Goal: Information Seeking & Learning: Learn about a topic

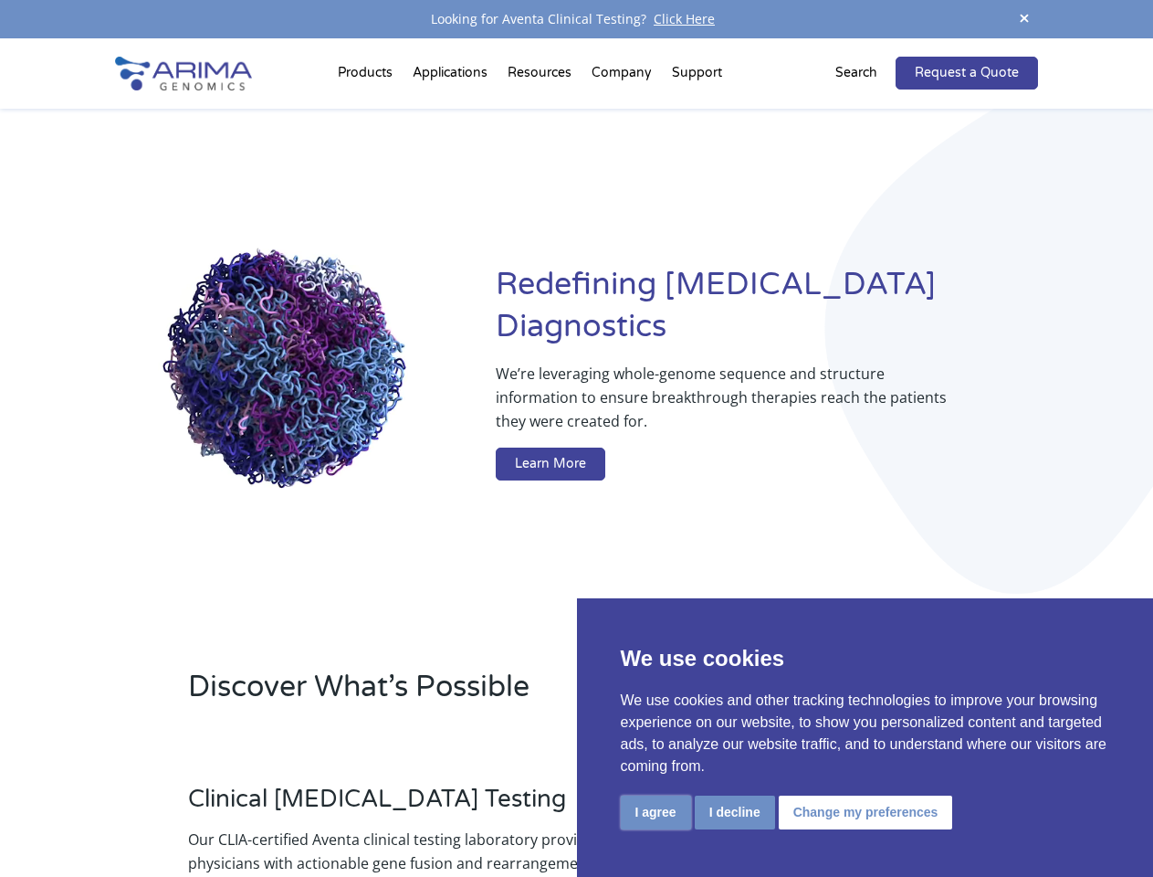
click at [656, 812] on button "I agree" at bounding box center [656, 812] width 70 height 34
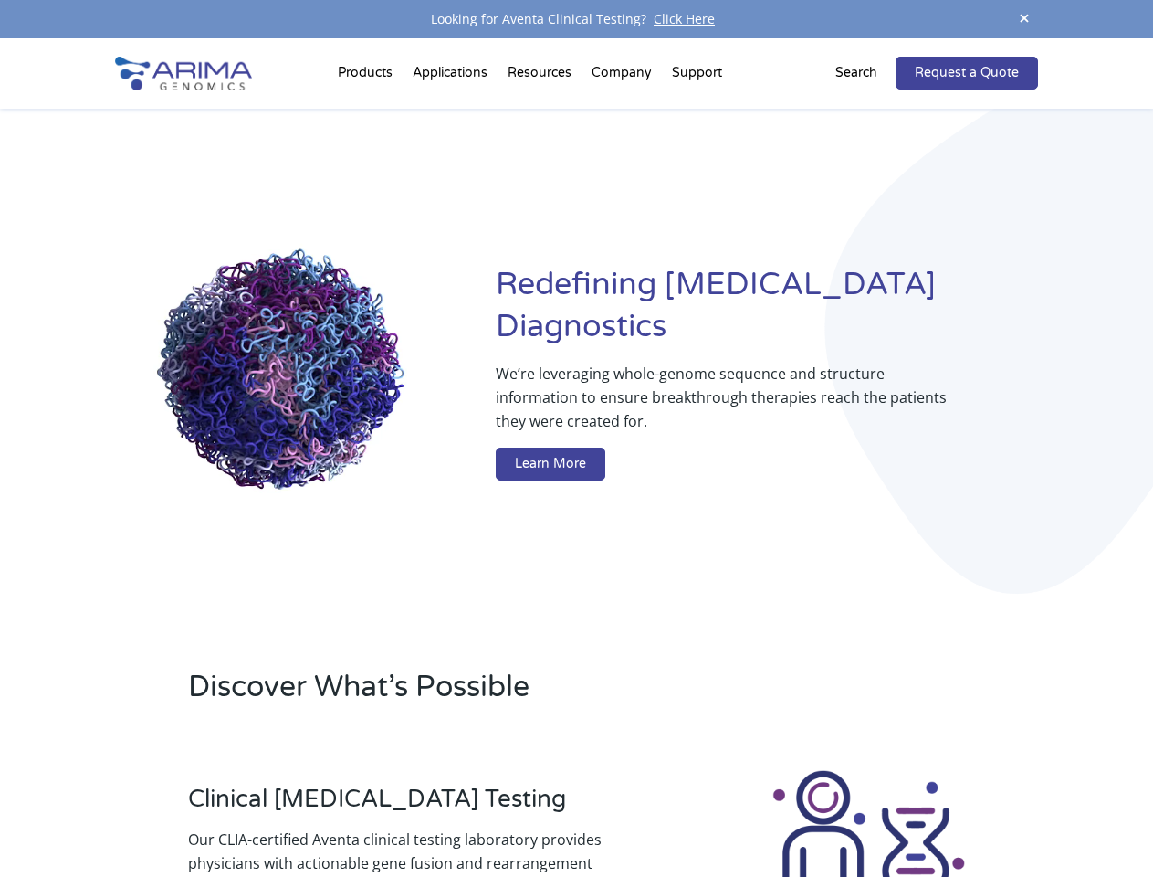
click at [734, 812] on div at bounding box center [868, 868] width 339 height 203
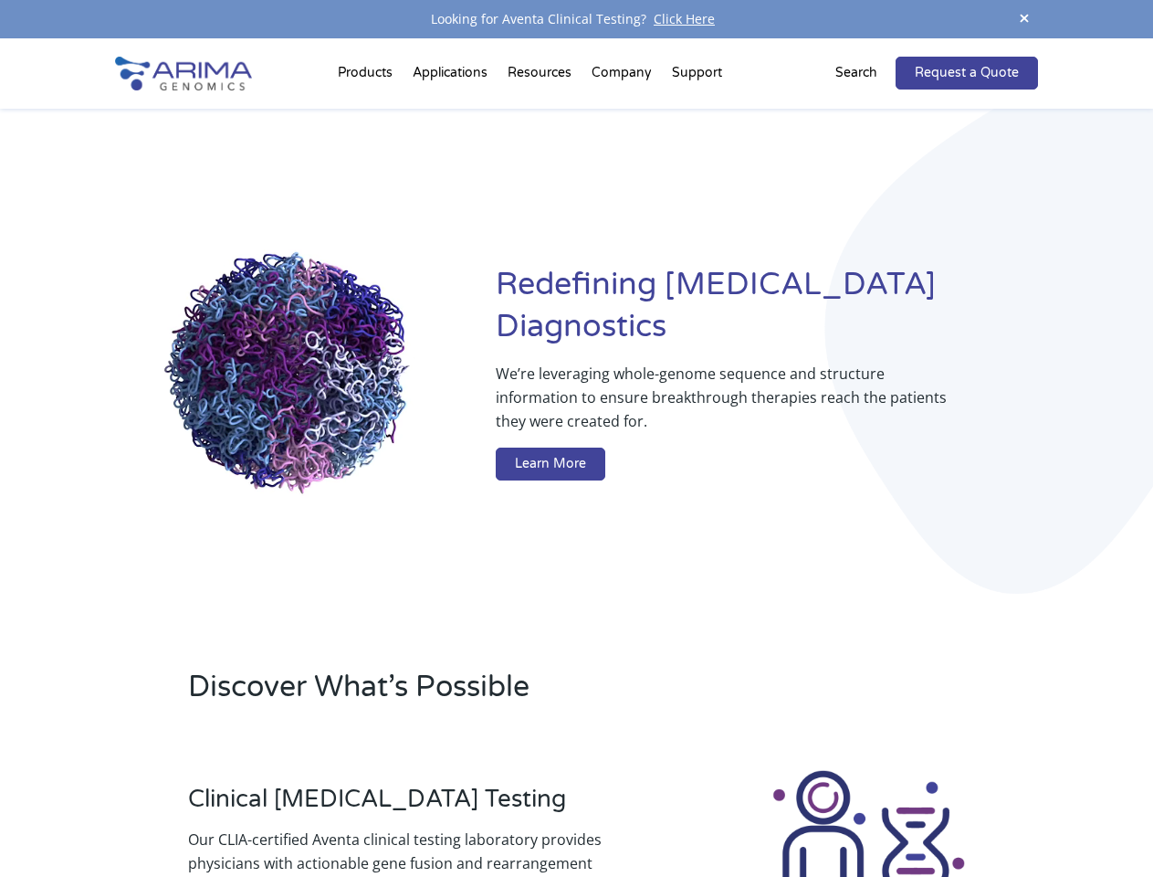
click at [863, 812] on img at bounding box center [868, 868] width 203 height 203
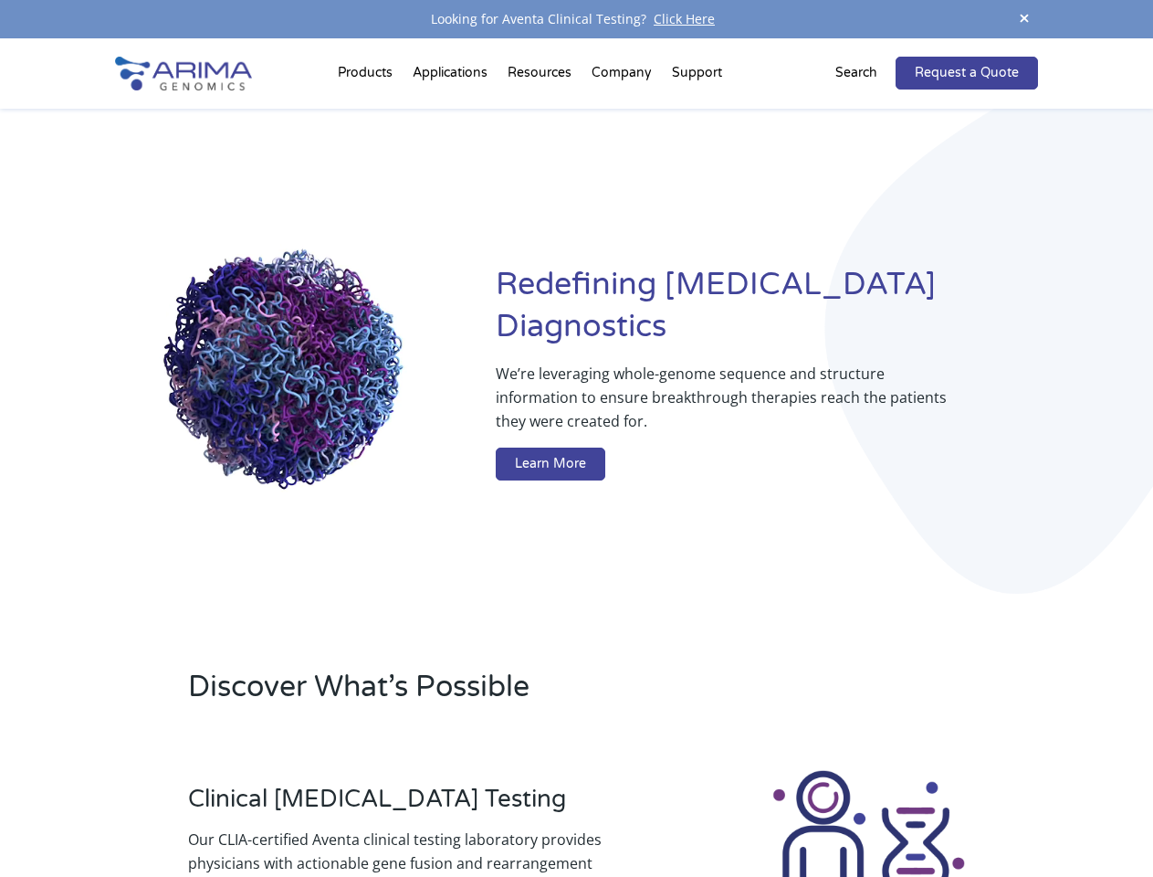
click at [1025, 19] on span at bounding box center [1024, 19] width 27 height 25
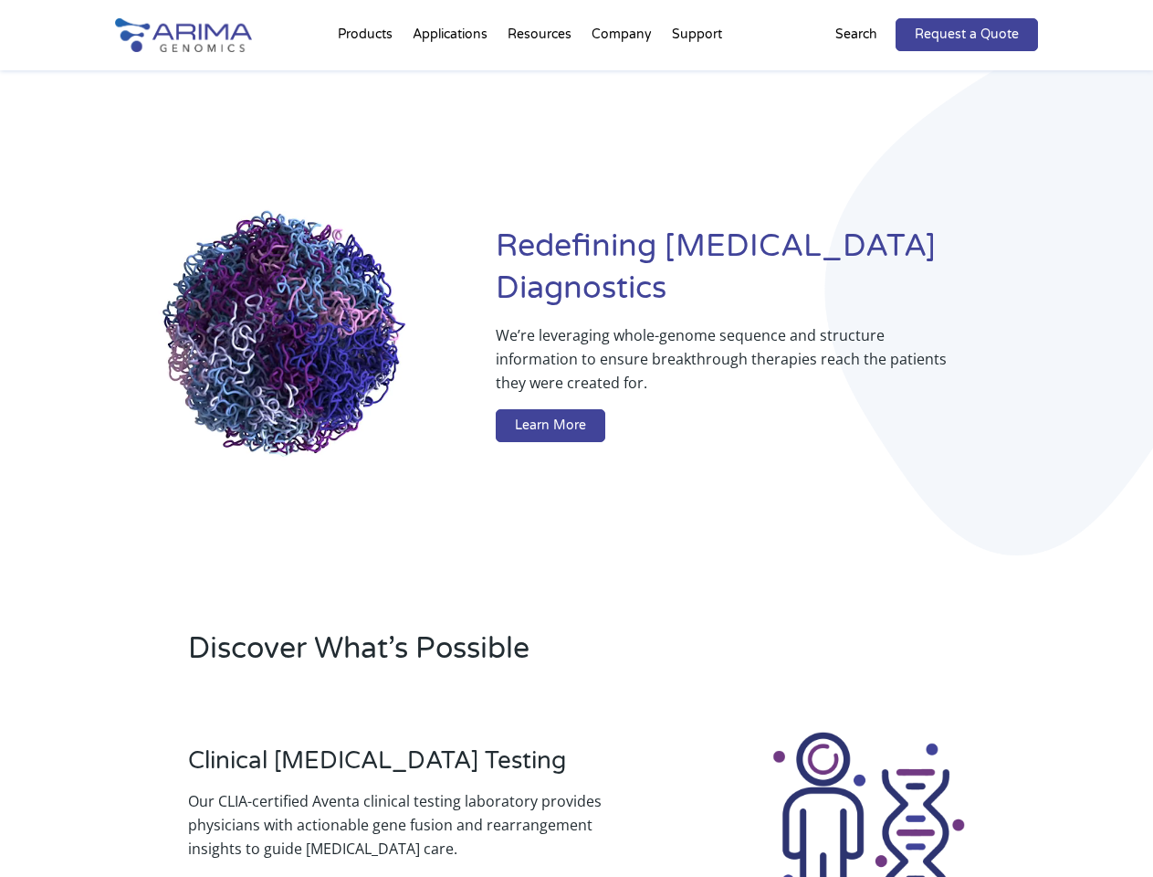
click at [368, 77] on div "Redefining [MEDICAL_DATA] Diagnostics We’re leveraging whole-genome sequence an…" at bounding box center [576, 337] width 922 height 535
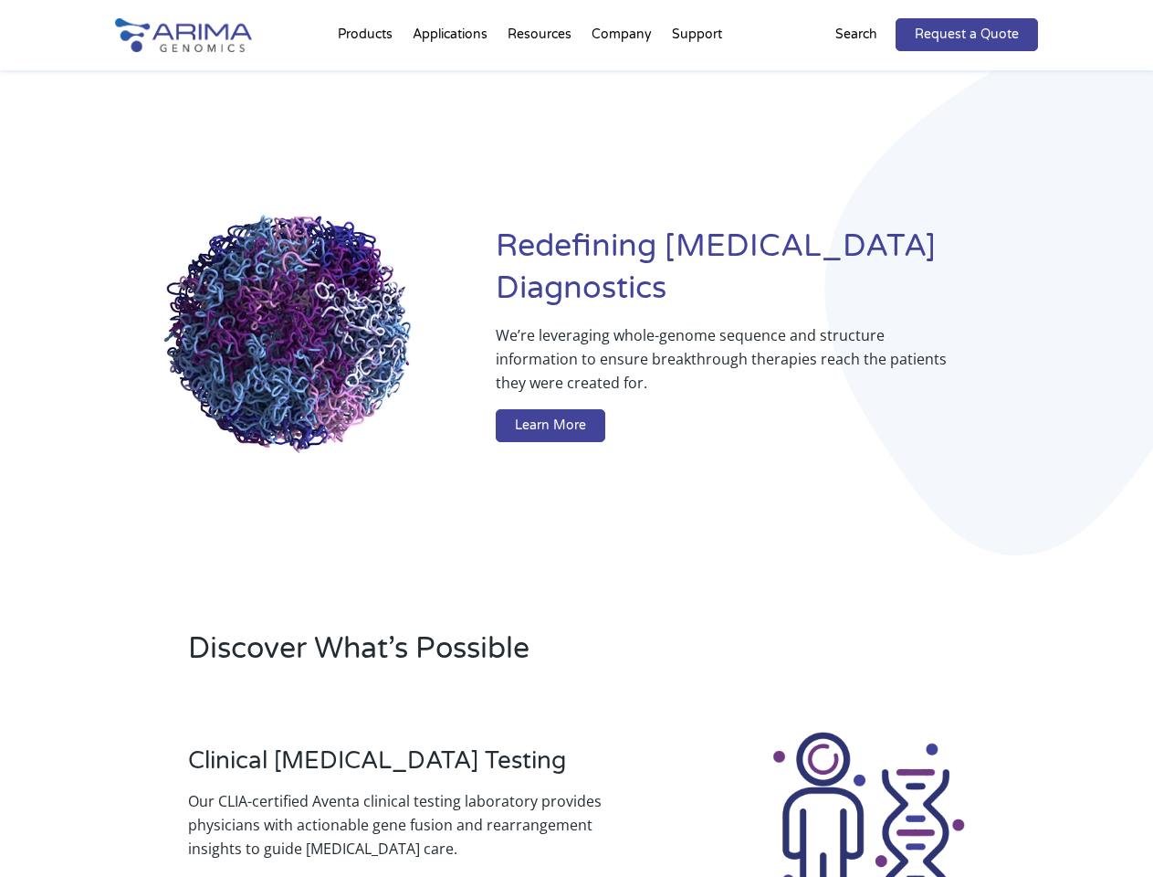
click at [541, 77] on div "Redefining [MEDICAL_DATA] Diagnostics We’re leveraging whole-genome sequence an…" at bounding box center [576, 337] width 922 height 535
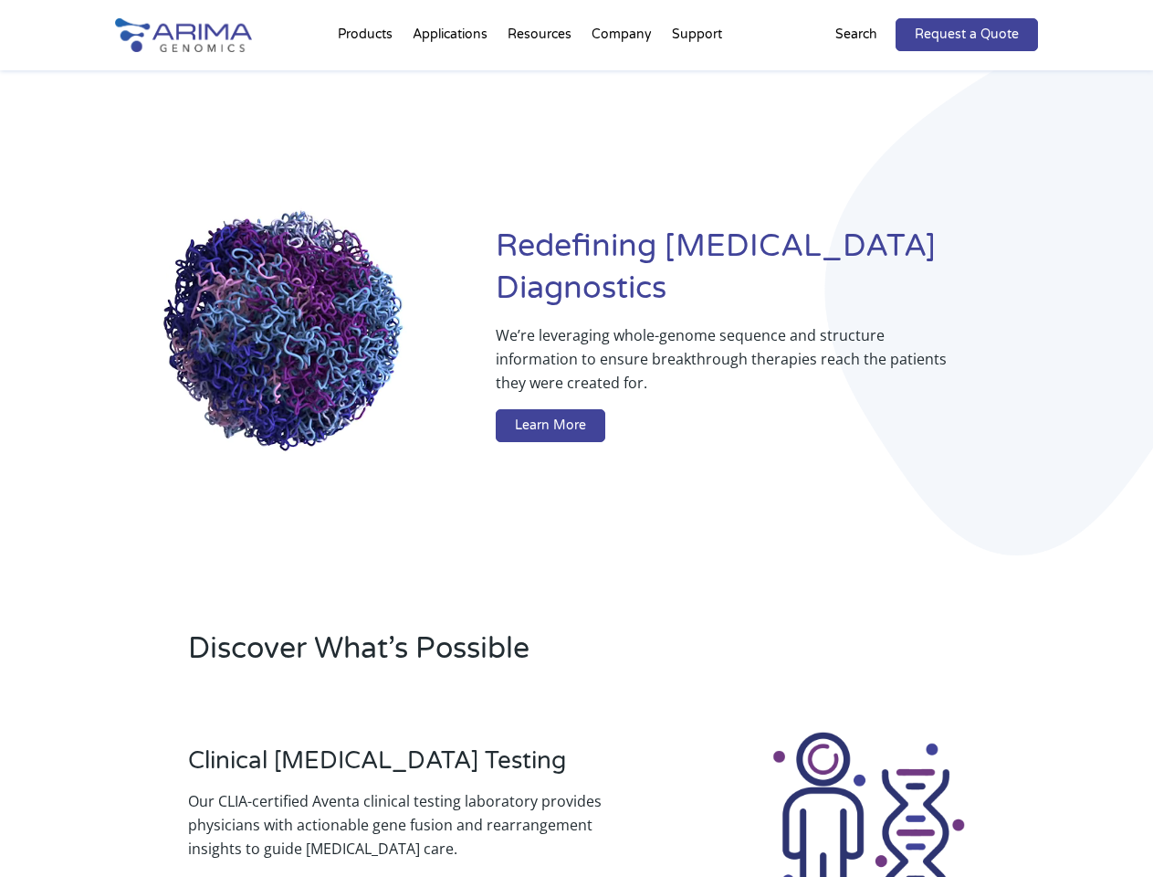
click at [623, 77] on div "Redefining [MEDICAL_DATA] Diagnostics We’re leveraging whole-genome sequence an…" at bounding box center [576, 337] width 922 height 535
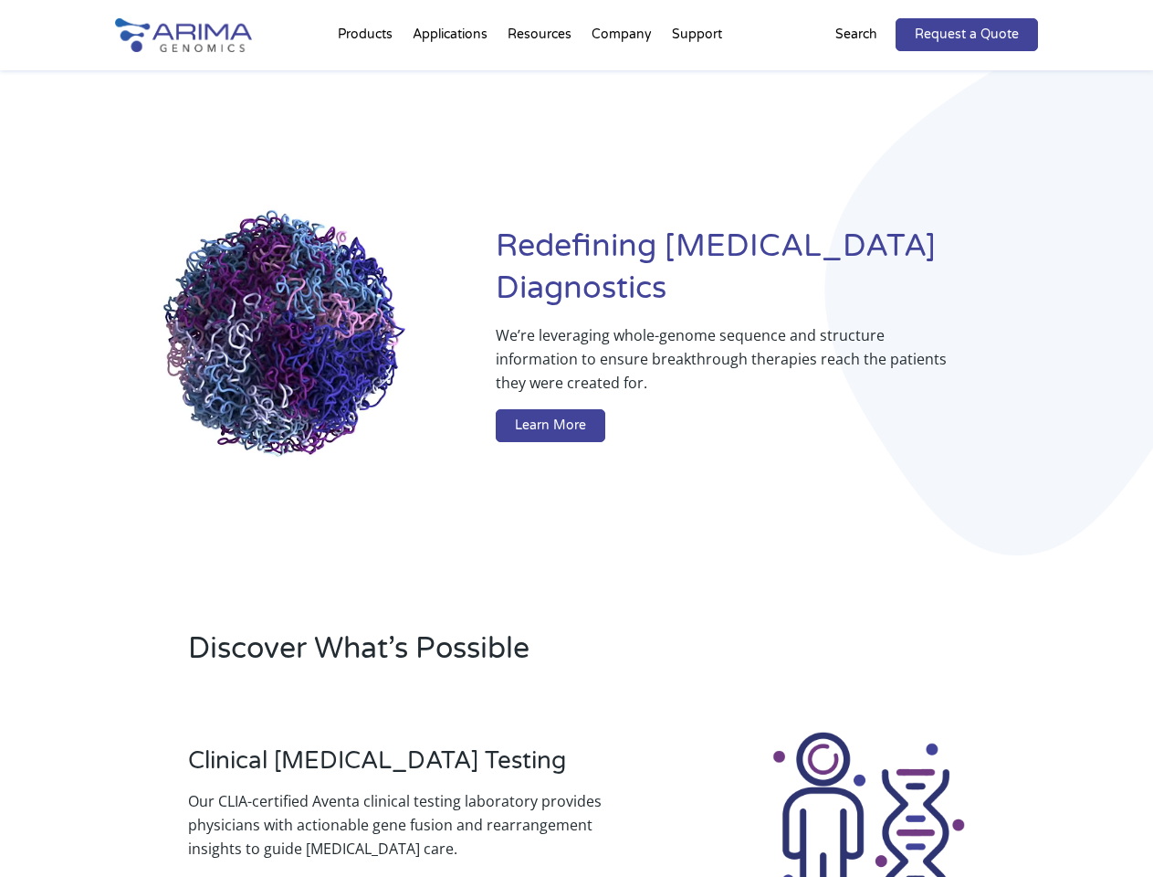
click at [697, 77] on div "Redefining [MEDICAL_DATA] Diagnostics We’re leveraging whole-genome sequence an…" at bounding box center [576, 337] width 922 height 535
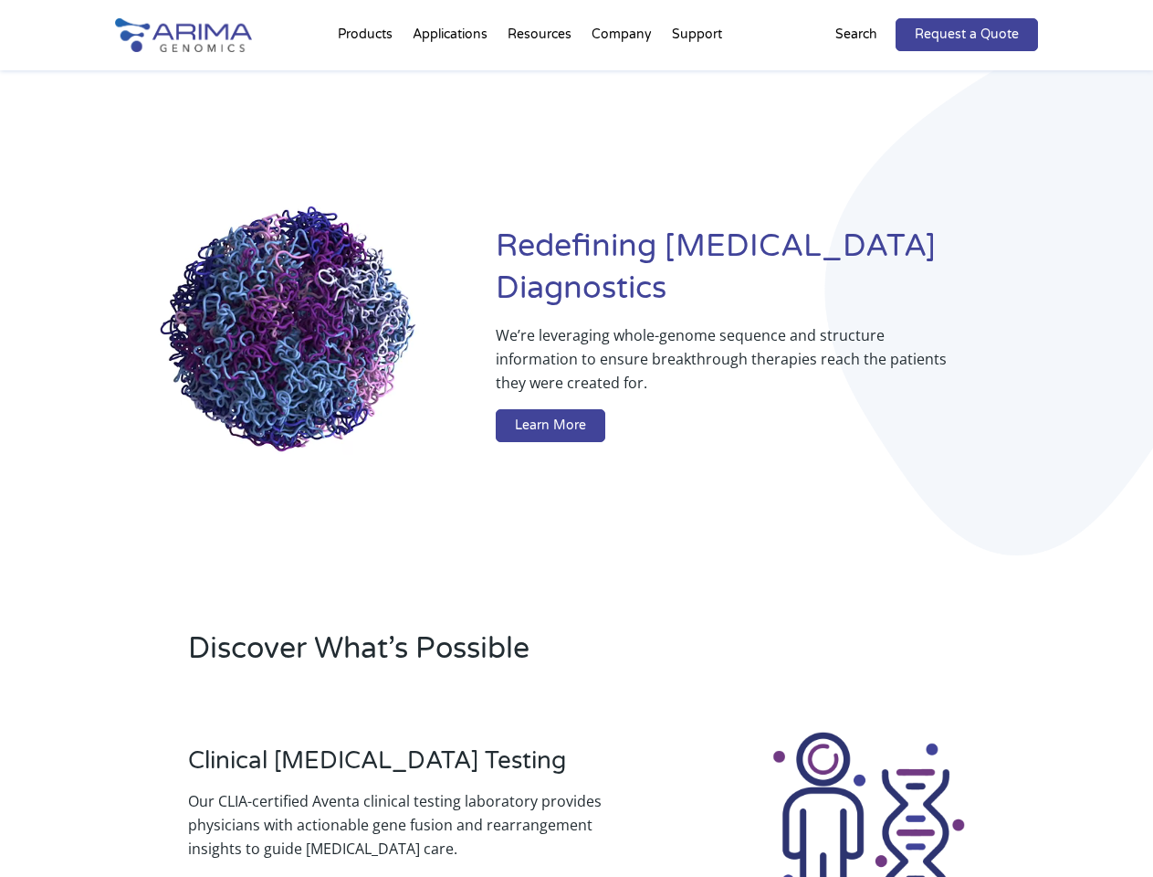
click at [867, 73] on div "Redefining [MEDICAL_DATA] Diagnostics We’re leveraging whole-genome sequence an…" at bounding box center [576, 337] width 922 height 535
